Goal: Transaction & Acquisition: Purchase product/service

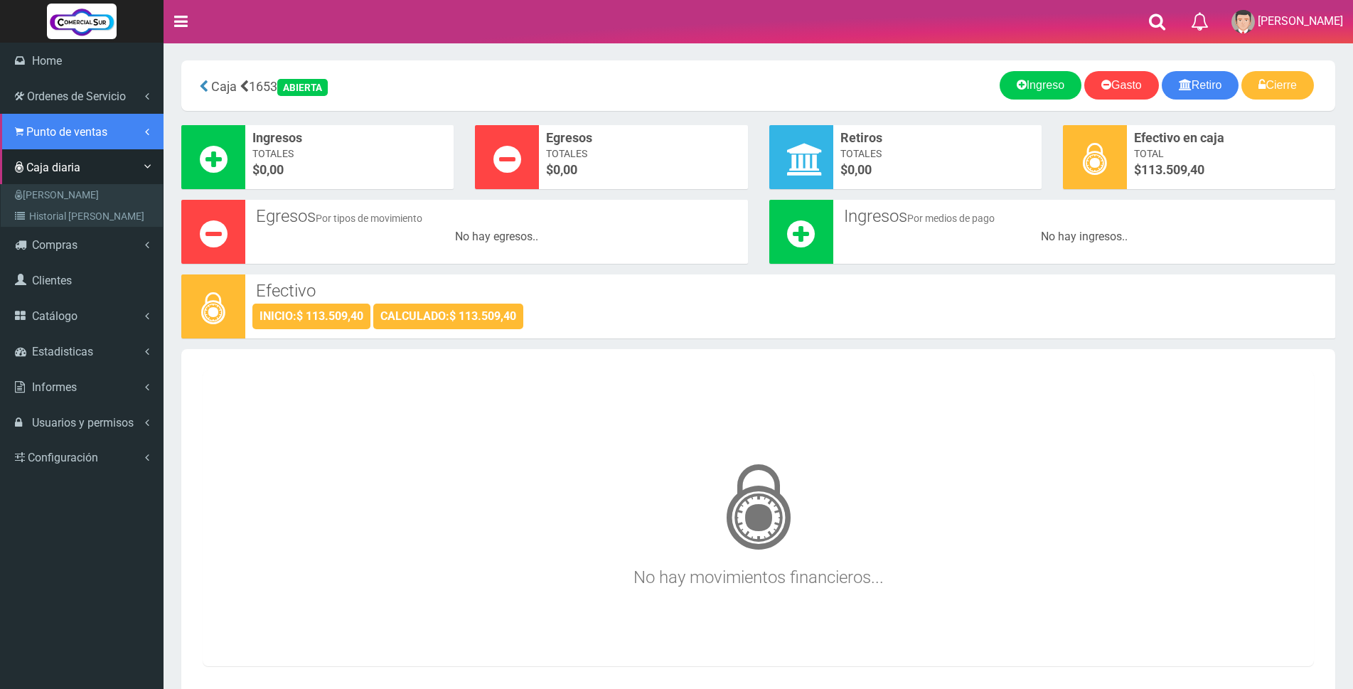
click at [48, 122] on link "Punto de ventas" at bounding box center [82, 132] width 164 height 36
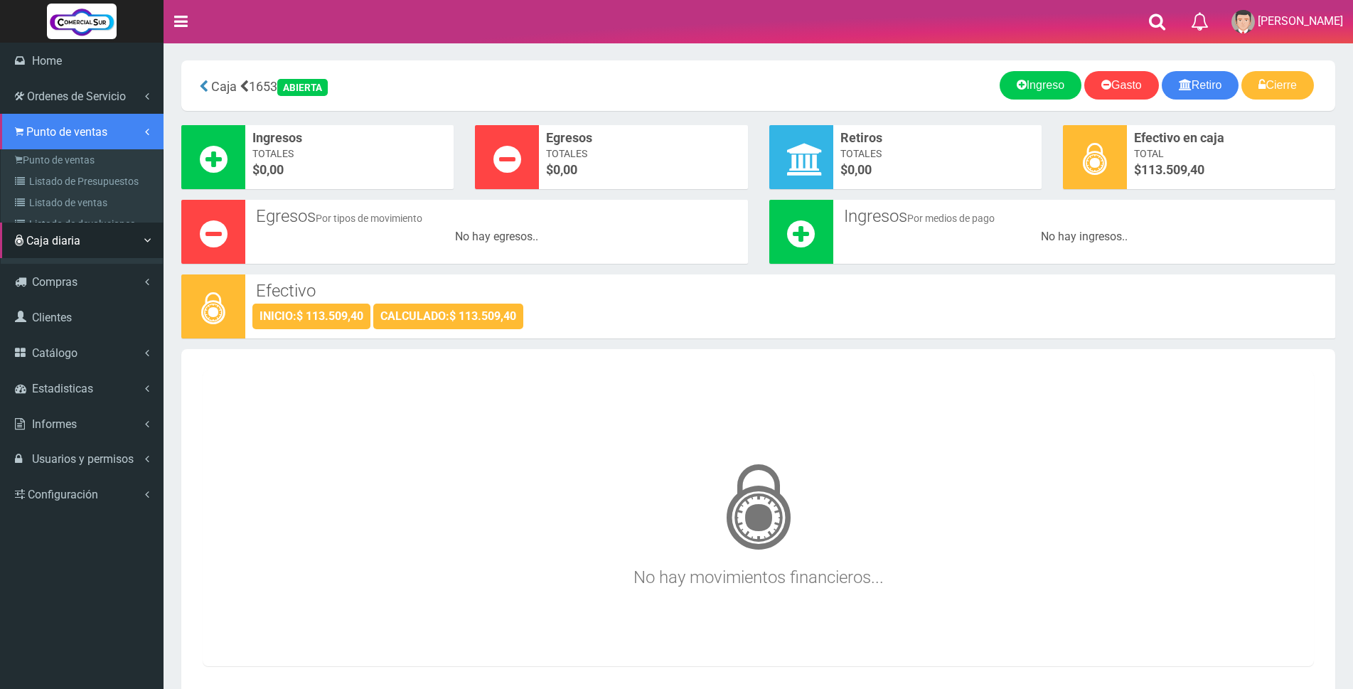
click at [55, 145] on link "Punto de ventas" at bounding box center [82, 132] width 164 height 36
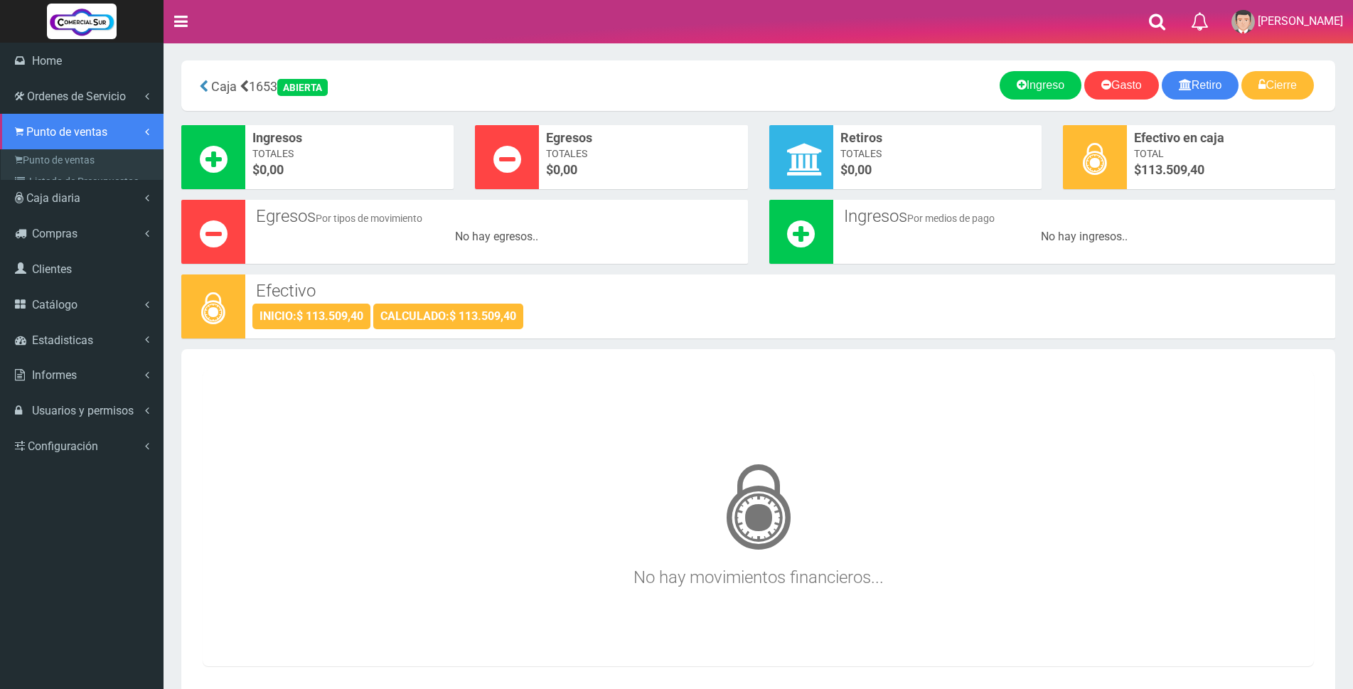
click at [53, 139] on link "Punto de ventas" at bounding box center [82, 132] width 164 height 36
click at [51, 139] on link "Punto de ventas" at bounding box center [82, 132] width 164 height 36
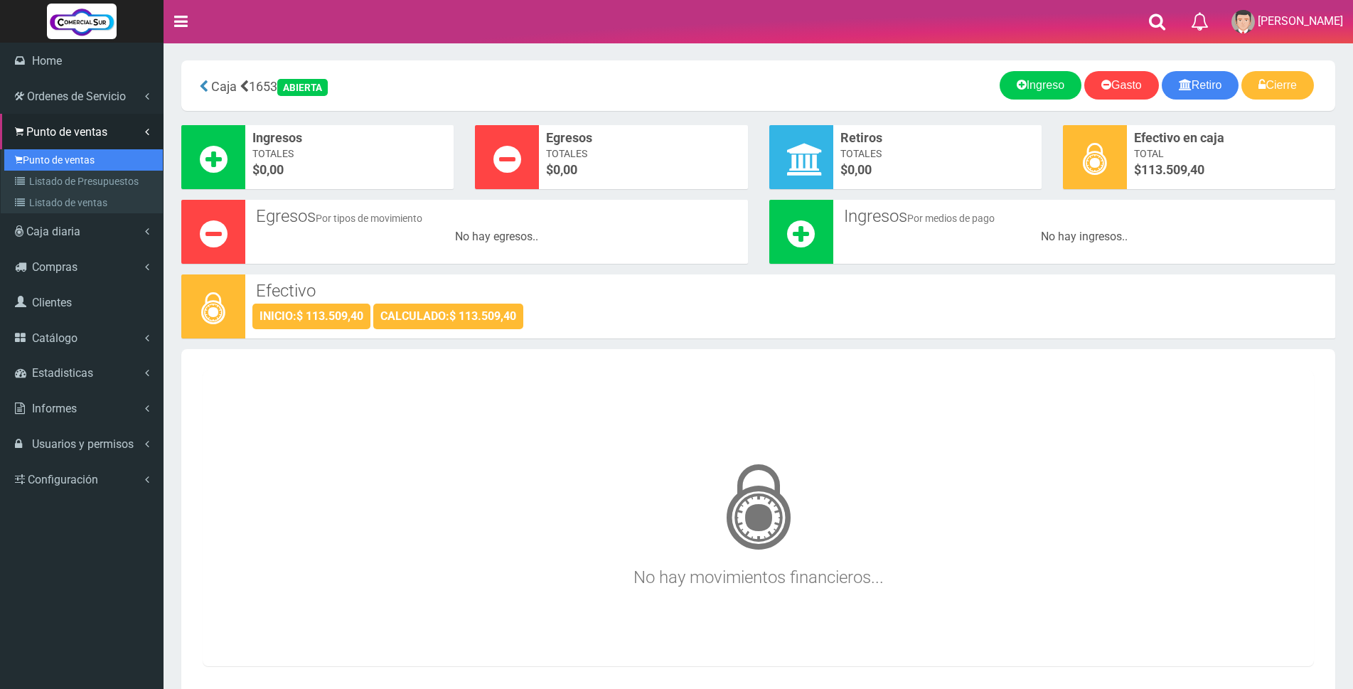
click at [50, 154] on link "Punto de ventas" at bounding box center [83, 159] width 159 height 21
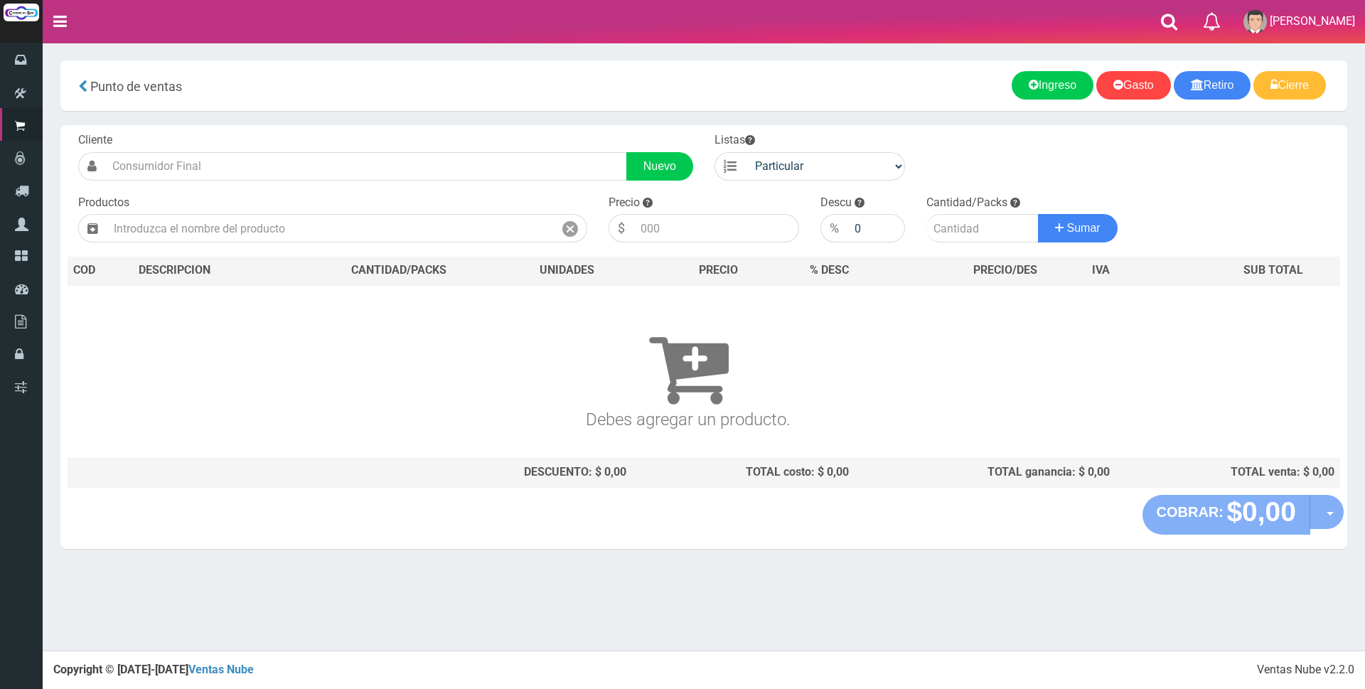
type input "i"
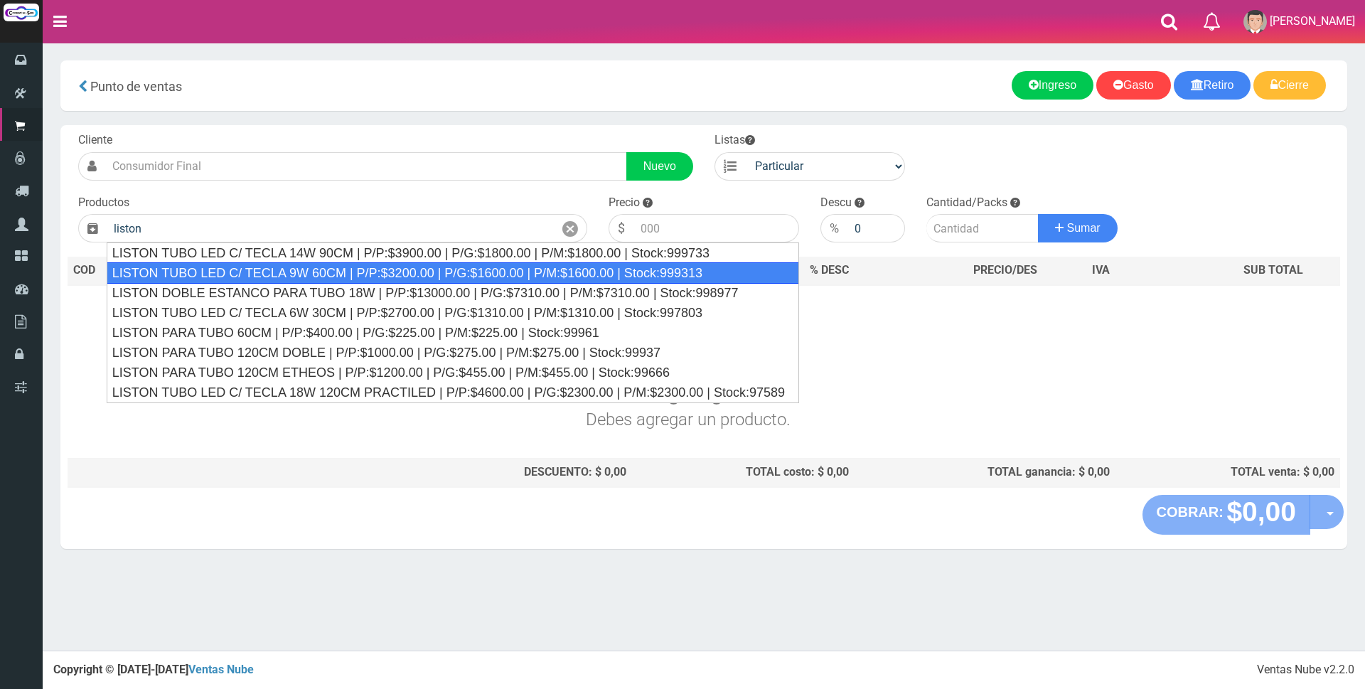
click at [395, 262] on div "LISTON TUBO LED C/ TECLA 9W 60CM | P/P:$3200.00 | P/G:$1600.00 | P/M:$1600.00 |…" at bounding box center [453, 272] width 693 height 21
type input "LISTON TUBO LED C/ TECLA 9W 60CM | P/P:$3200.00 | P/G:$1600.00 | P/M:$1600.00 |…"
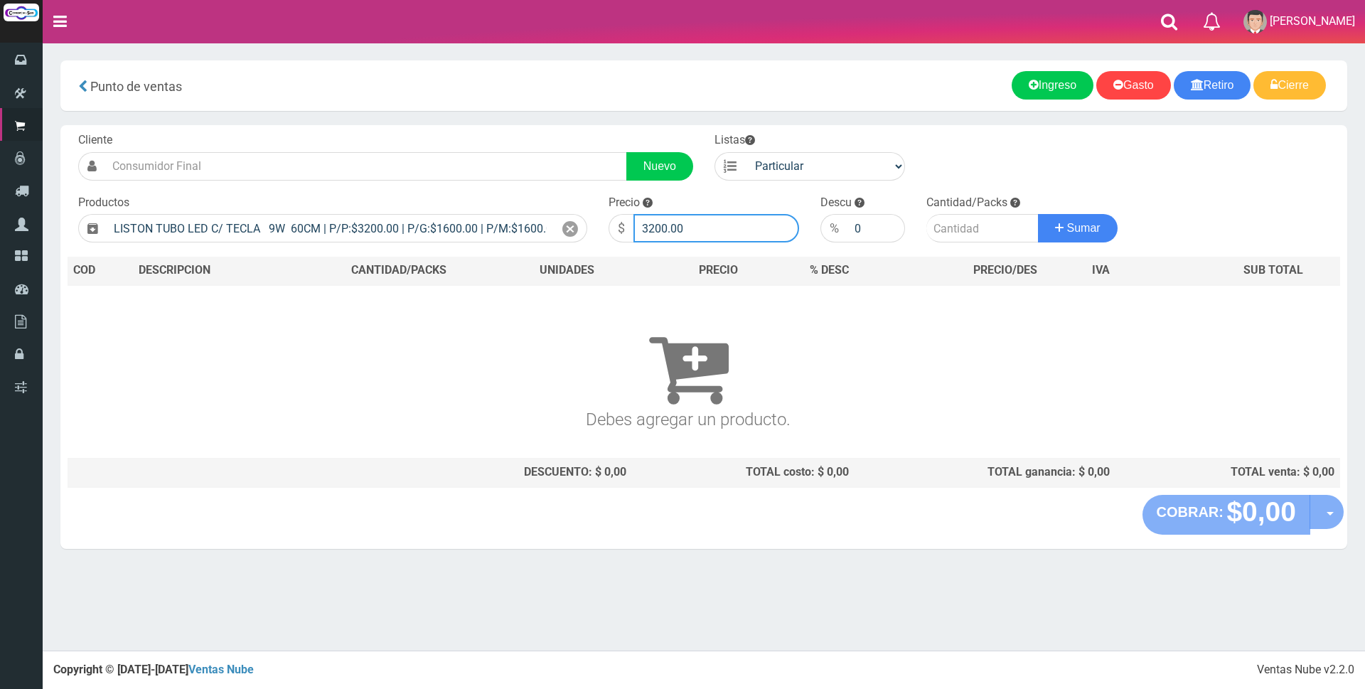
drag, startPoint x: 698, startPoint y: 228, endPoint x: 351, endPoint y: 212, distance: 348.1
click at [391, 132] on form "Cliente Nuevo Listas Particular Gremio Mayoristas" at bounding box center [704, 132] width 1273 height 0
type input "8500"
type input "1"
click at [1038, 214] on button "Sumar" at bounding box center [1078, 228] width 80 height 28
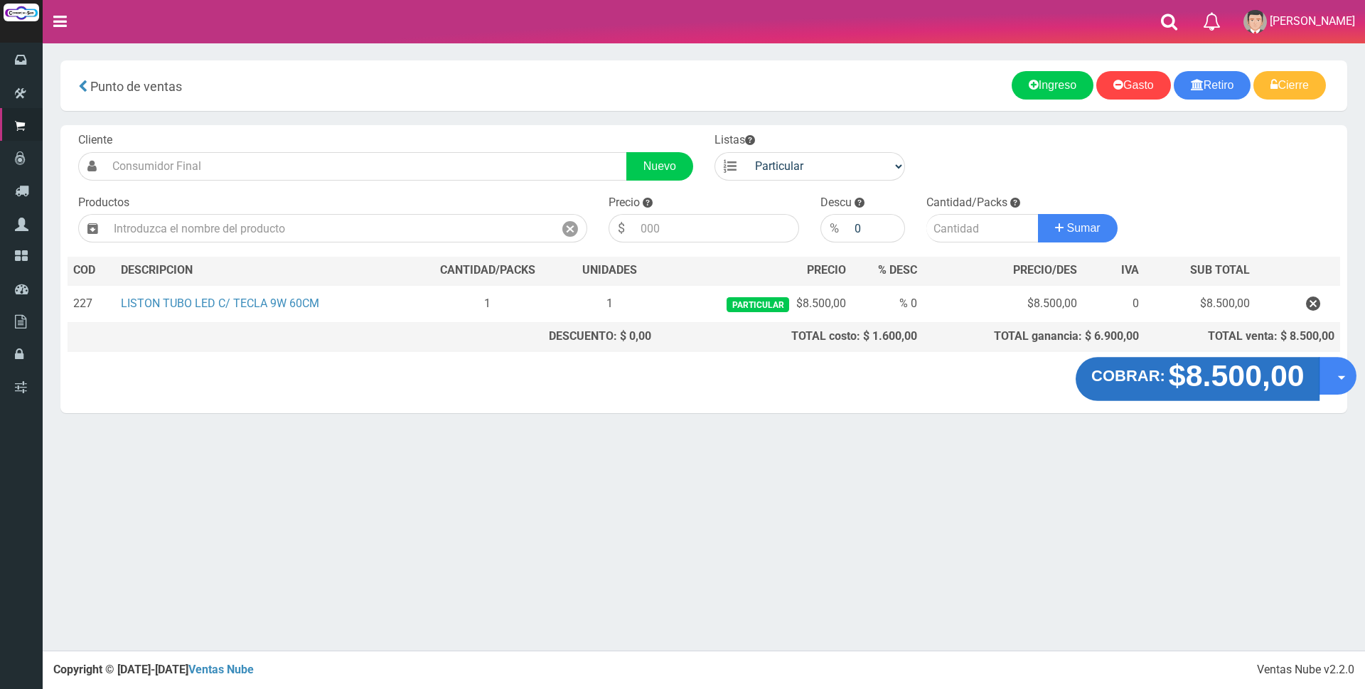
click at [1285, 386] on strong "$8.500,00" at bounding box center [1236, 375] width 136 height 33
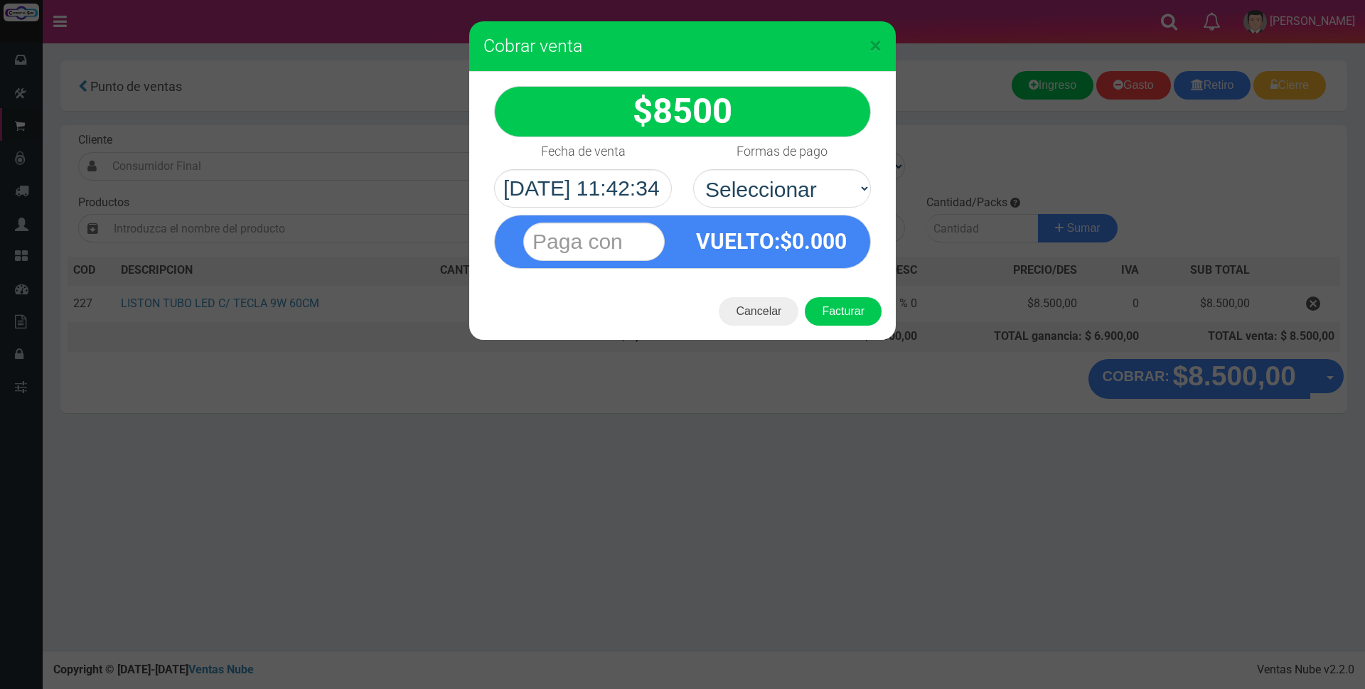
click at [806, 216] on div "VUELTO :$ 0.000" at bounding box center [771, 241] width 177 height 52
drag, startPoint x: 806, startPoint y: 191, endPoint x: 796, endPoint y: 206, distance: 17.0
click at [806, 191] on select "Seleccionar Efectivo Tarjeta de Crédito Depósito Débito" at bounding box center [782, 188] width 178 height 38
select select "Efectivo"
click at [693, 169] on select "Seleccionar Efectivo Tarjeta de Crédito Depósito Débito" at bounding box center [782, 188] width 178 height 38
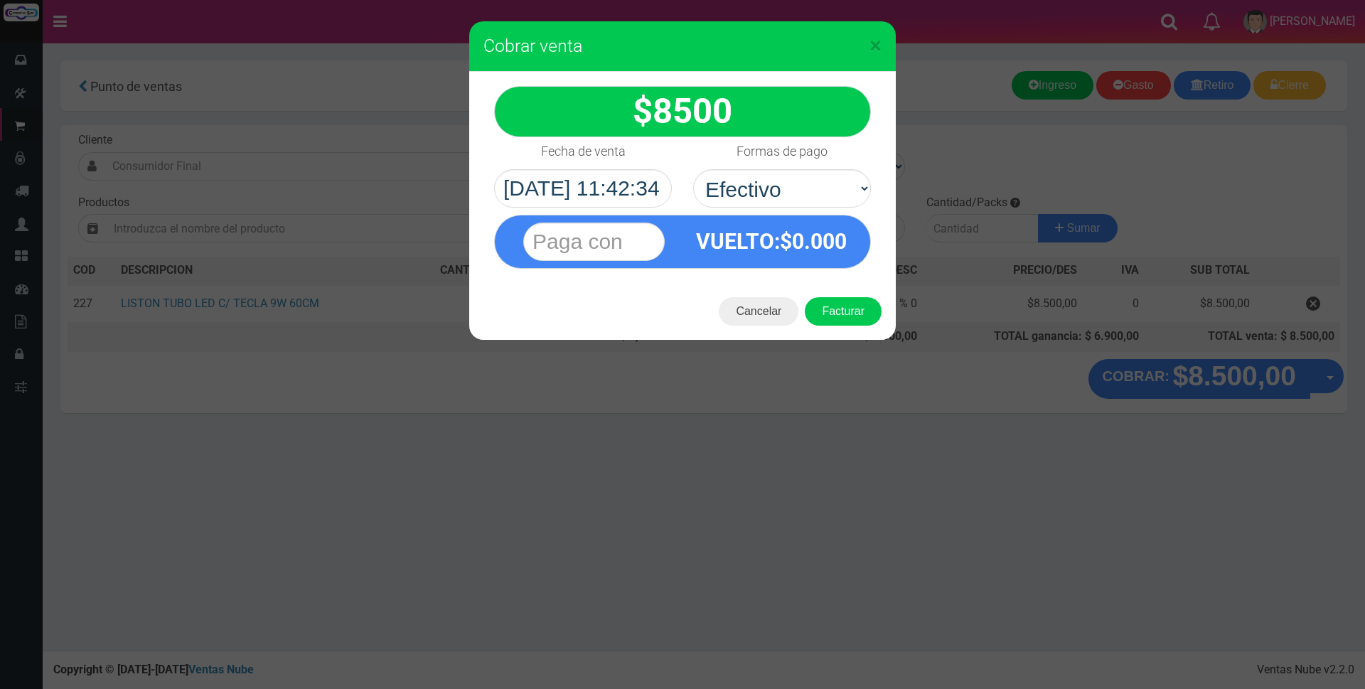
click at [644, 116] on strong "$ 8500" at bounding box center [683, 111] width 100 height 41
click at [611, 242] on input "text" at bounding box center [594, 242] width 142 height 38
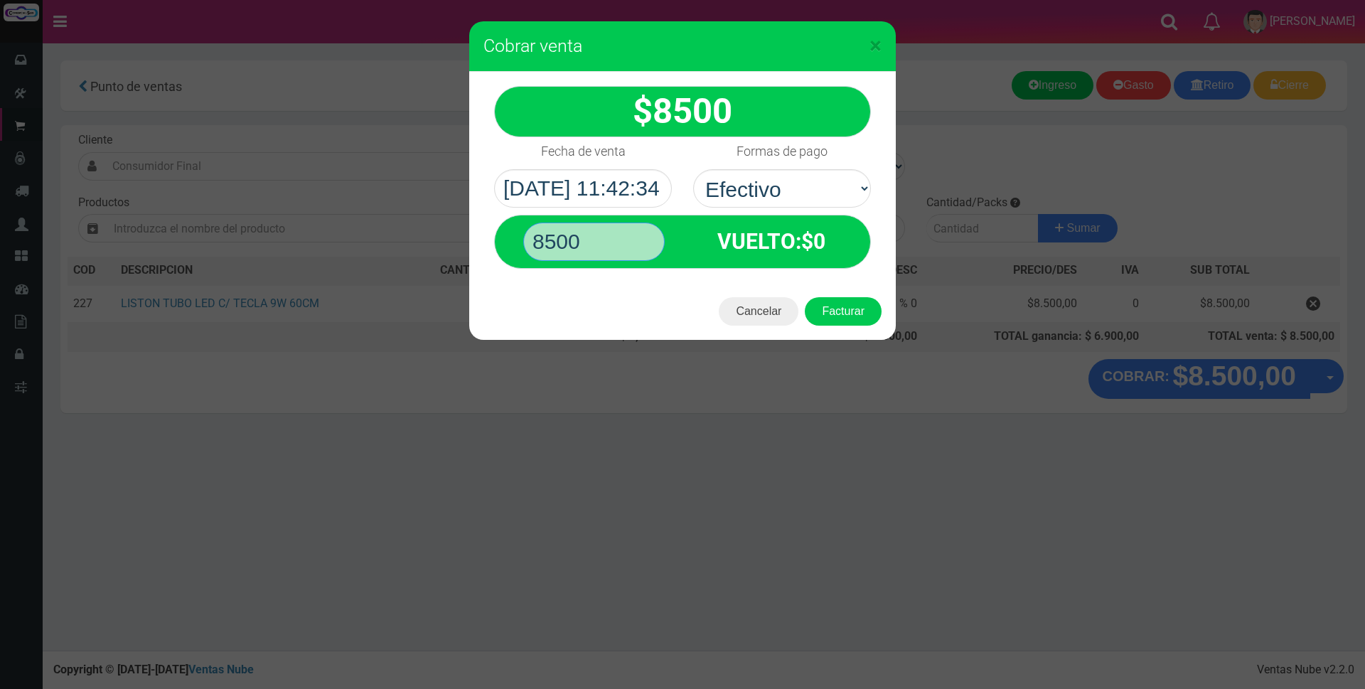
type input "8500"
click at [805, 297] on button "Facturar" at bounding box center [843, 311] width 77 height 28
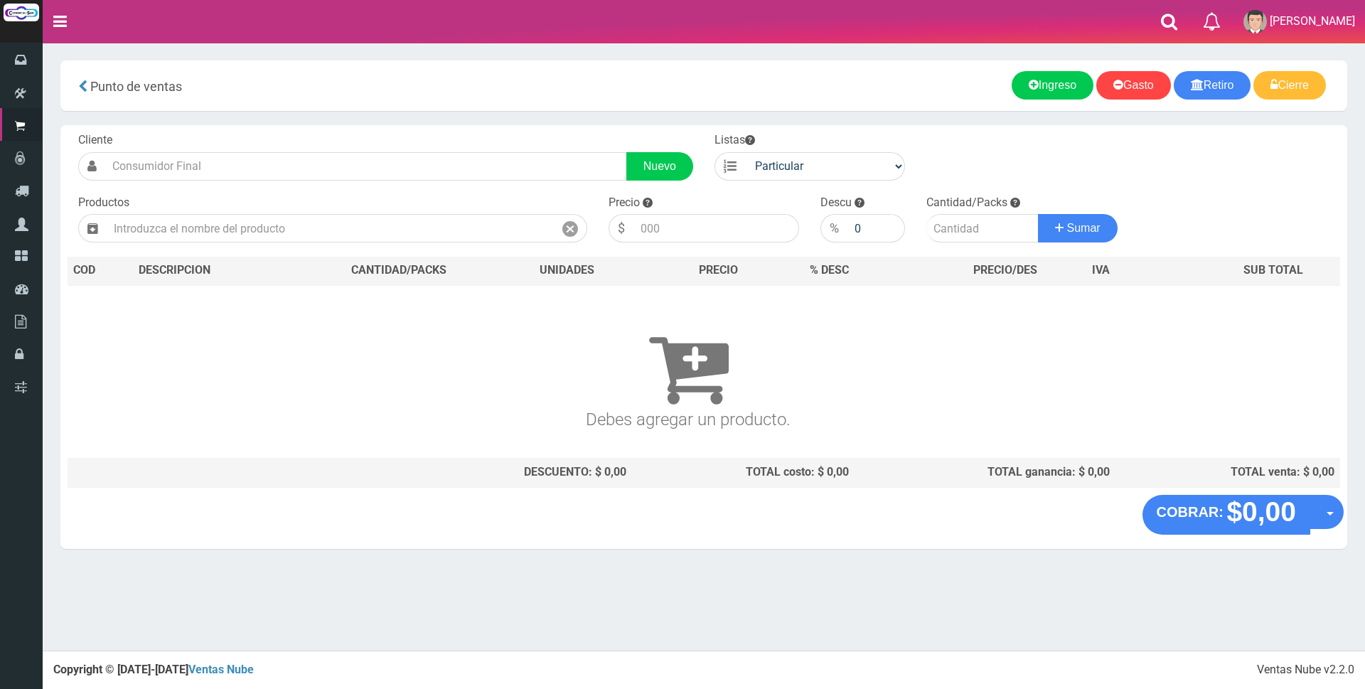
click at [531, 100] on div "Punto de ventas more_horiz Nuevo Retiro Nuevo Ingreso Nuevo Gasto Cierre de caj…" at bounding box center [703, 85] width 1287 height 50
click at [151, 685] on footer "Ventas Nube v2.2.0 Copyright © 2017-2019 Ventas Nube" at bounding box center [704, 670] width 1323 height 38
click at [340, 559] on section "× Titulo del Msj texto Mas Texto Cancelar Aceptar Punto de ventas Ingreso" at bounding box center [704, 312] width 1323 height 538
